Goal: Task Accomplishment & Management: Complete application form

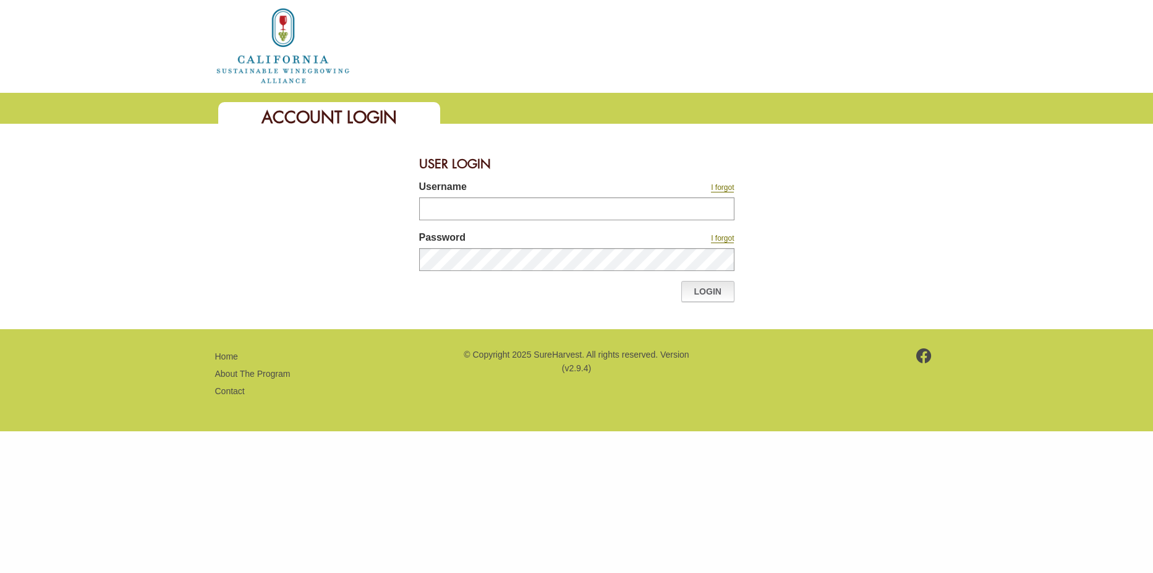
type input "********"
click at [704, 295] on link "Login" at bounding box center [707, 291] width 53 height 21
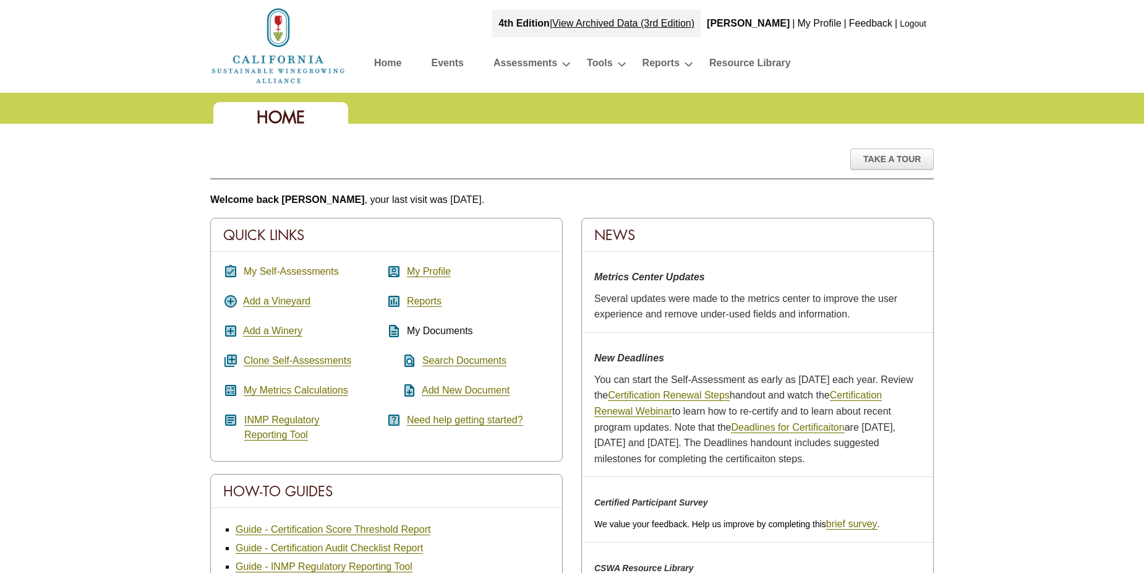
click at [301, 275] on link "My Self-Assessments" at bounding box center [291, 271] width 95 height 11
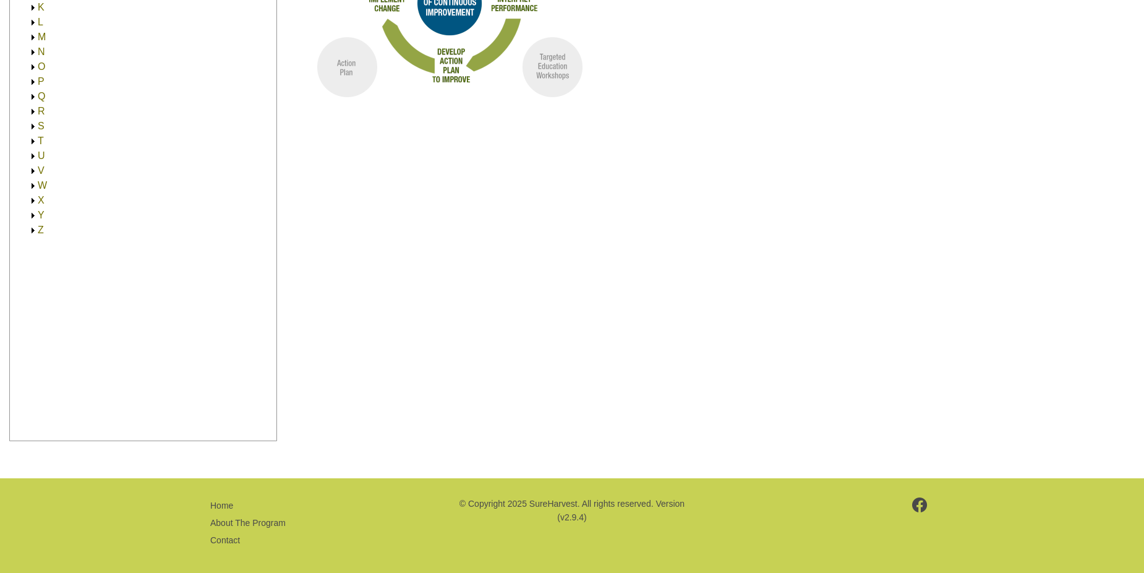
scroll to position [342, 0]
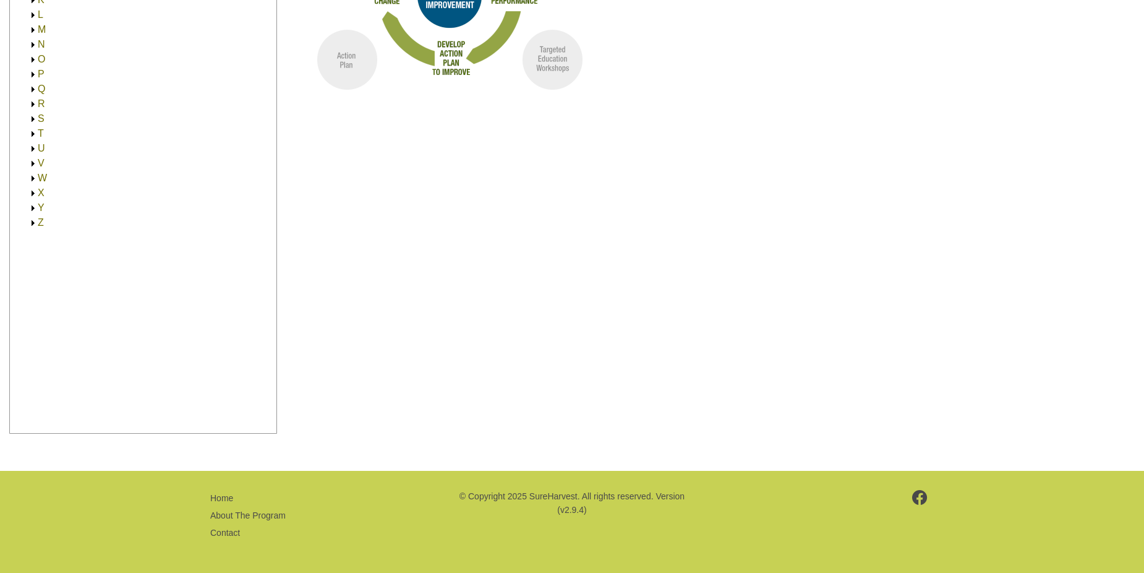
click at [37, 163] on img at bounding box center [32, 163] width 9 height 9
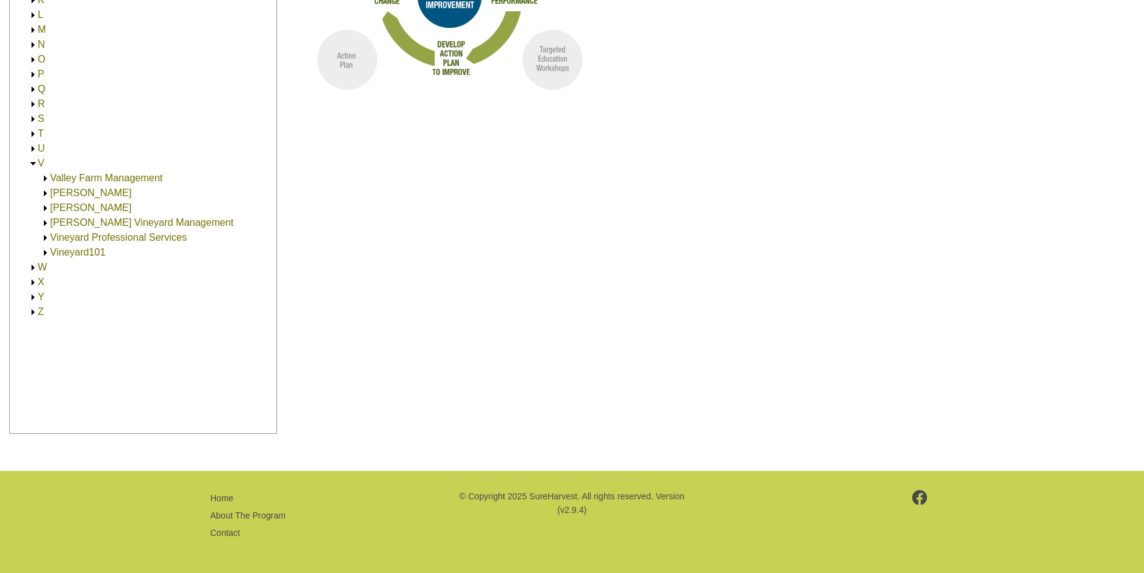
click at [69, 177] on link "Valley Farm Management" at bounding box center [106, 178] width 113 height 11
click at [74, 193] on link "Valley Farm Management" at bounding box center [118, 192] width 113 height 11
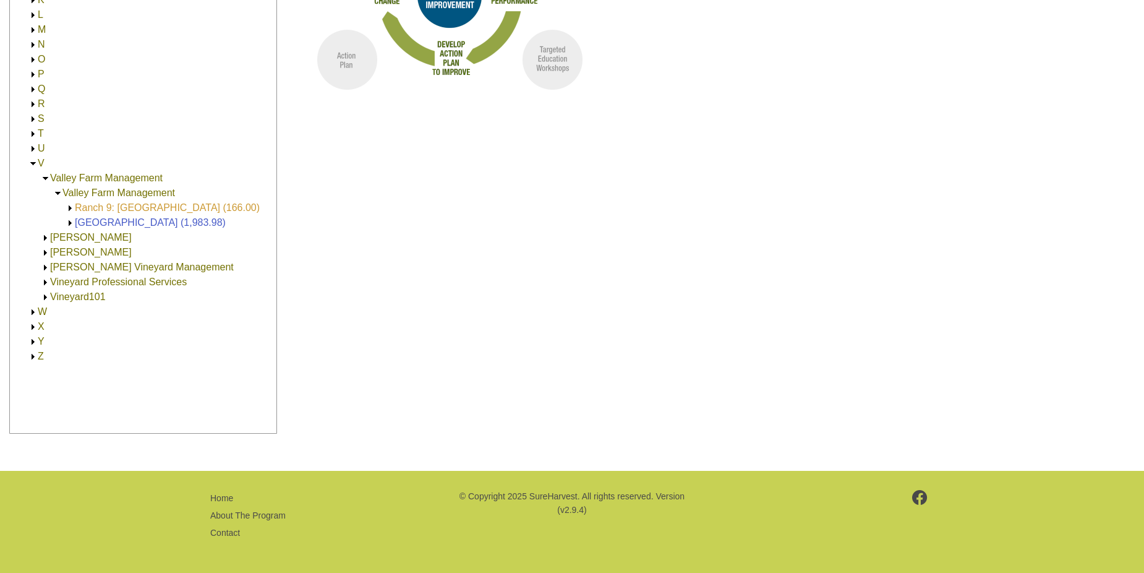
click at [100, 208] on link "Ranch 9: [GEOGRAPHIC_DATA] (166.00)" at bounding box center [167, 207] width 185 height 11
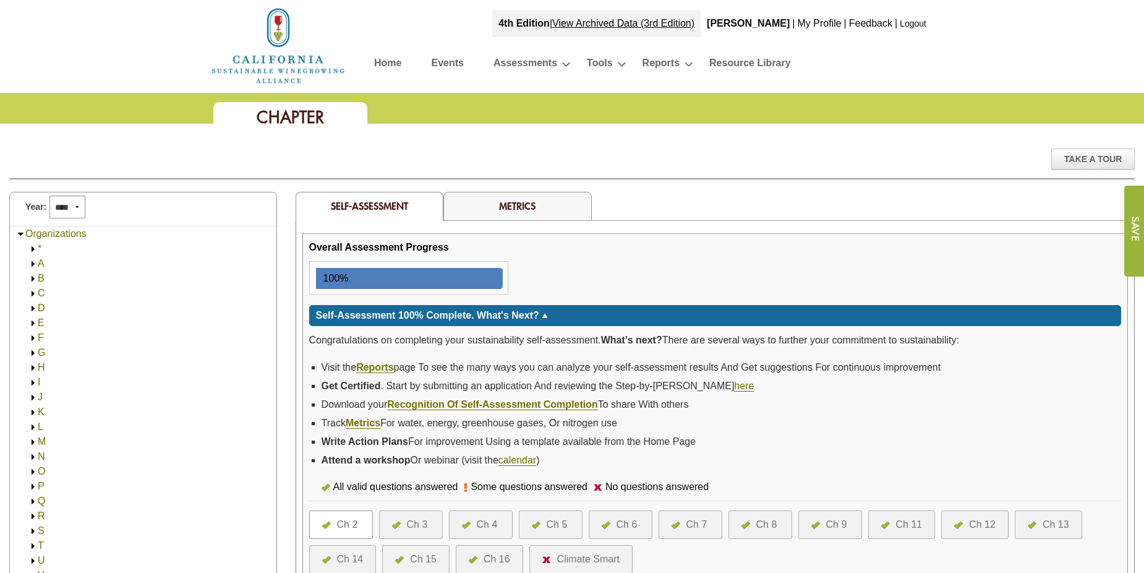
click at [497, 521] on div "Ch 4" at bounding box center [487, 524] width 21 height 15
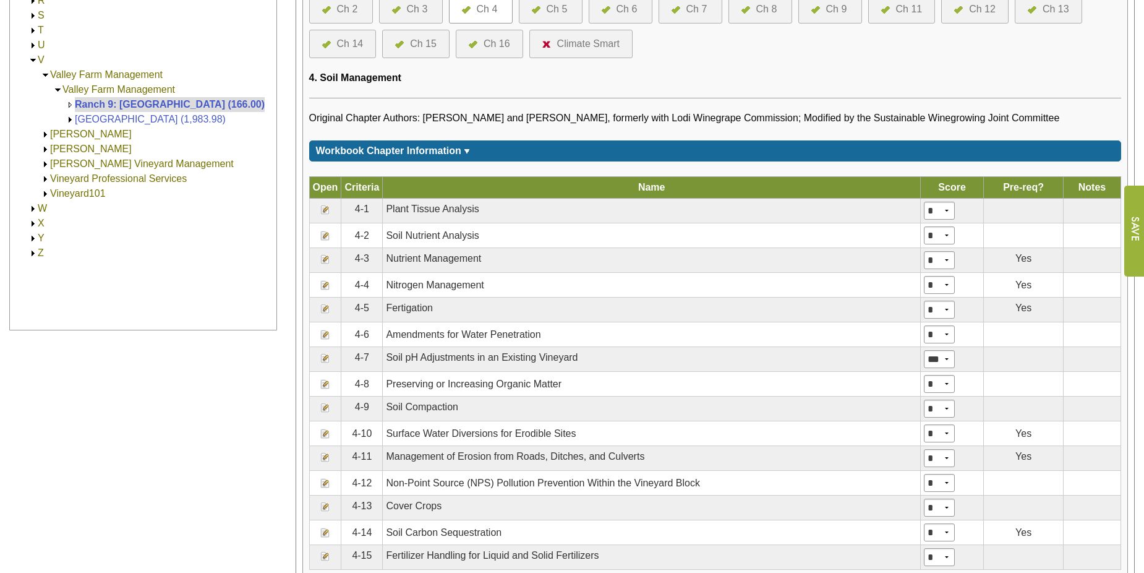
scroll to position [495, 0]
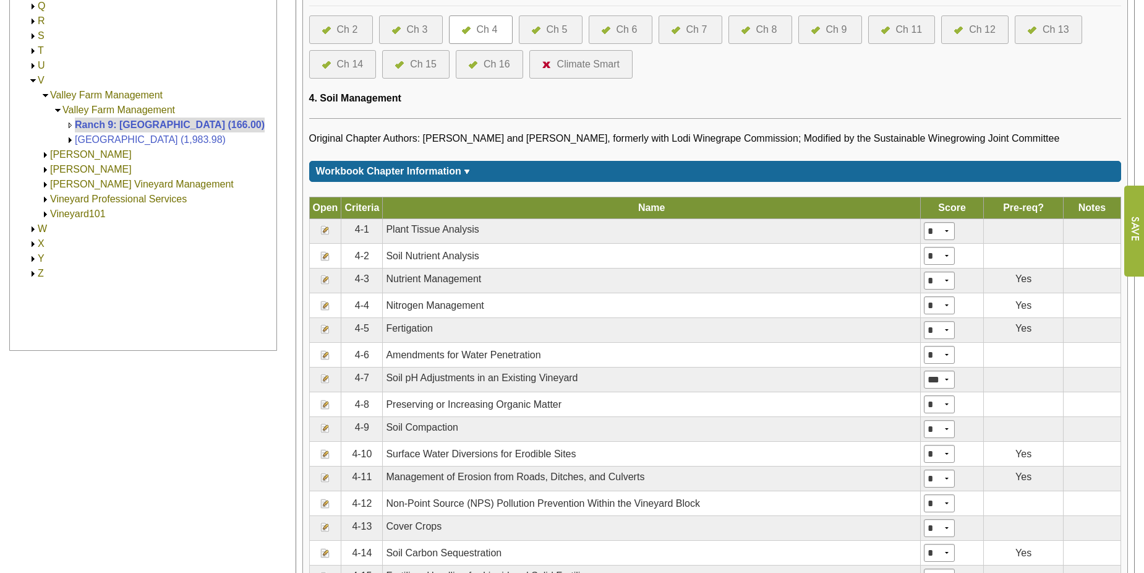
click at [835, 32] on div "Ch 9" at bounding box center [836, 29] width 21 height 15
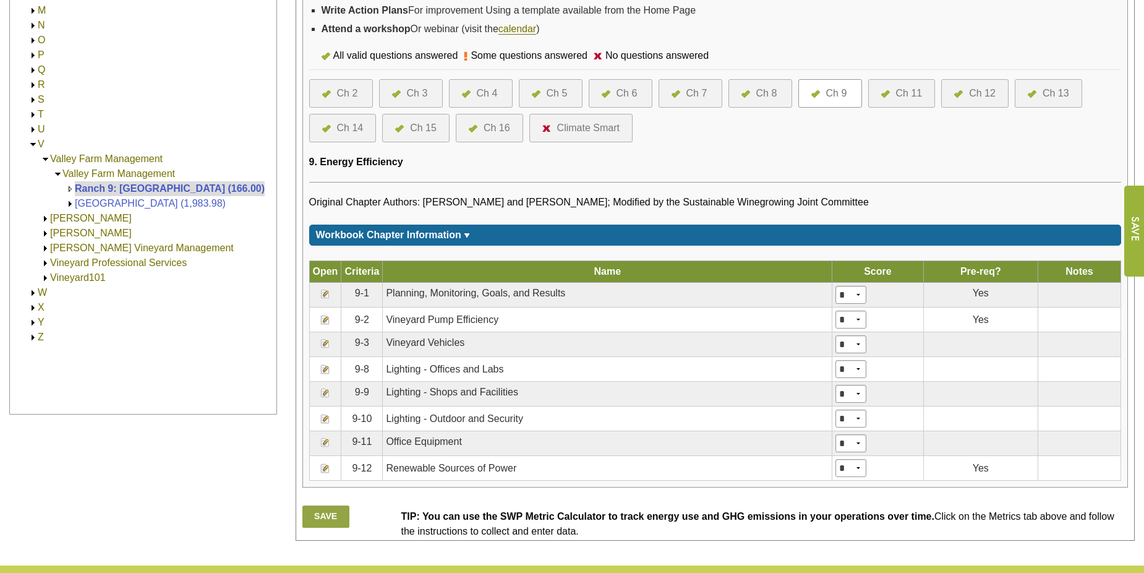
scroll to position [526, 0]
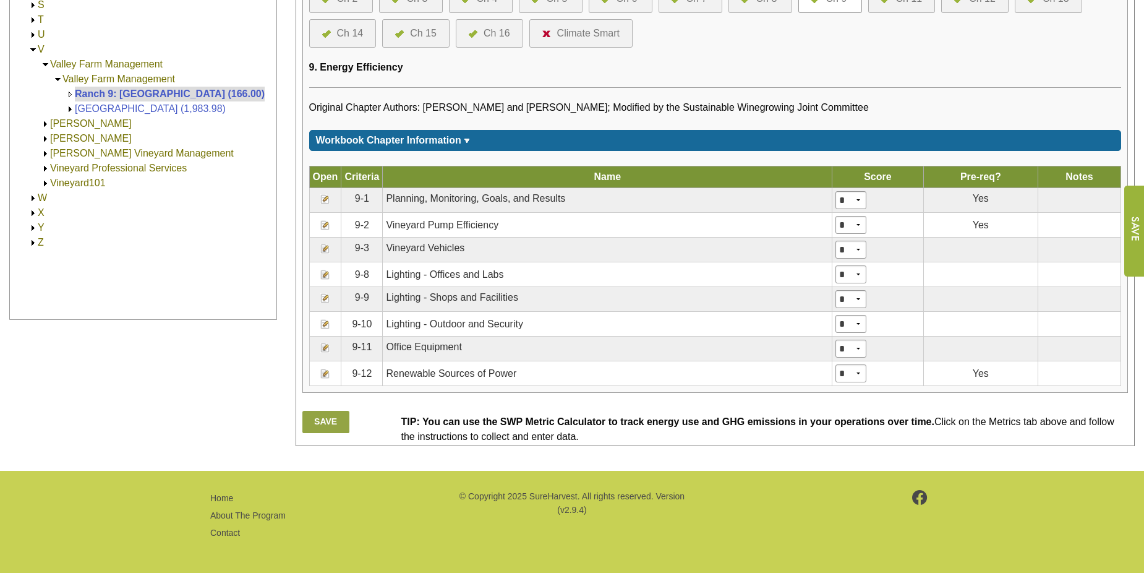
click at [326, 324] on img at bounding box center [325, 324] width 10 height 10
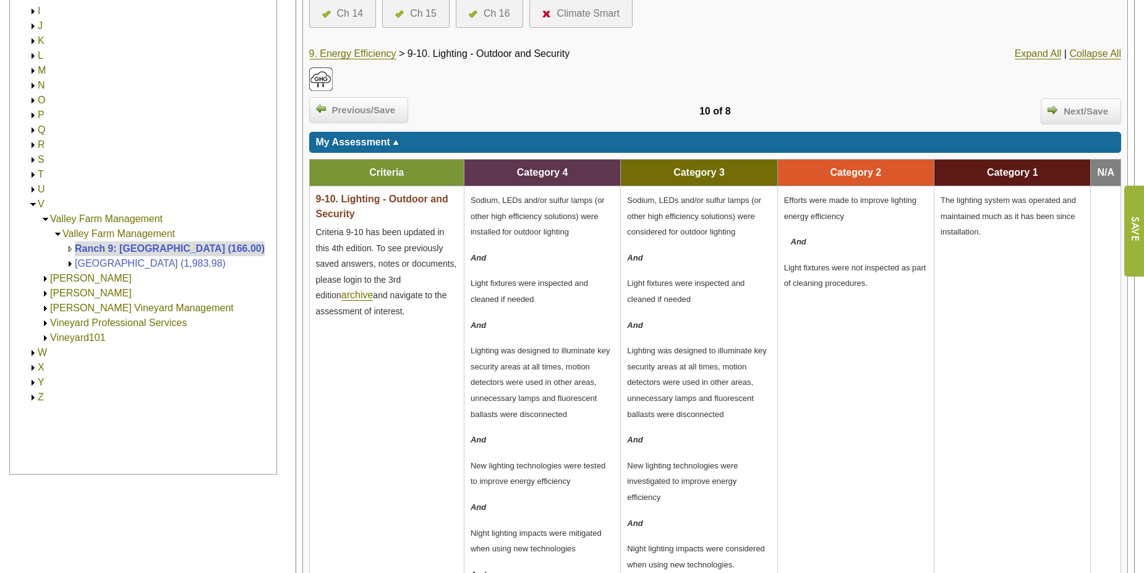
scroll to position [247, 0]
